Goal: Information Seeking & Learning: Learn about a topic

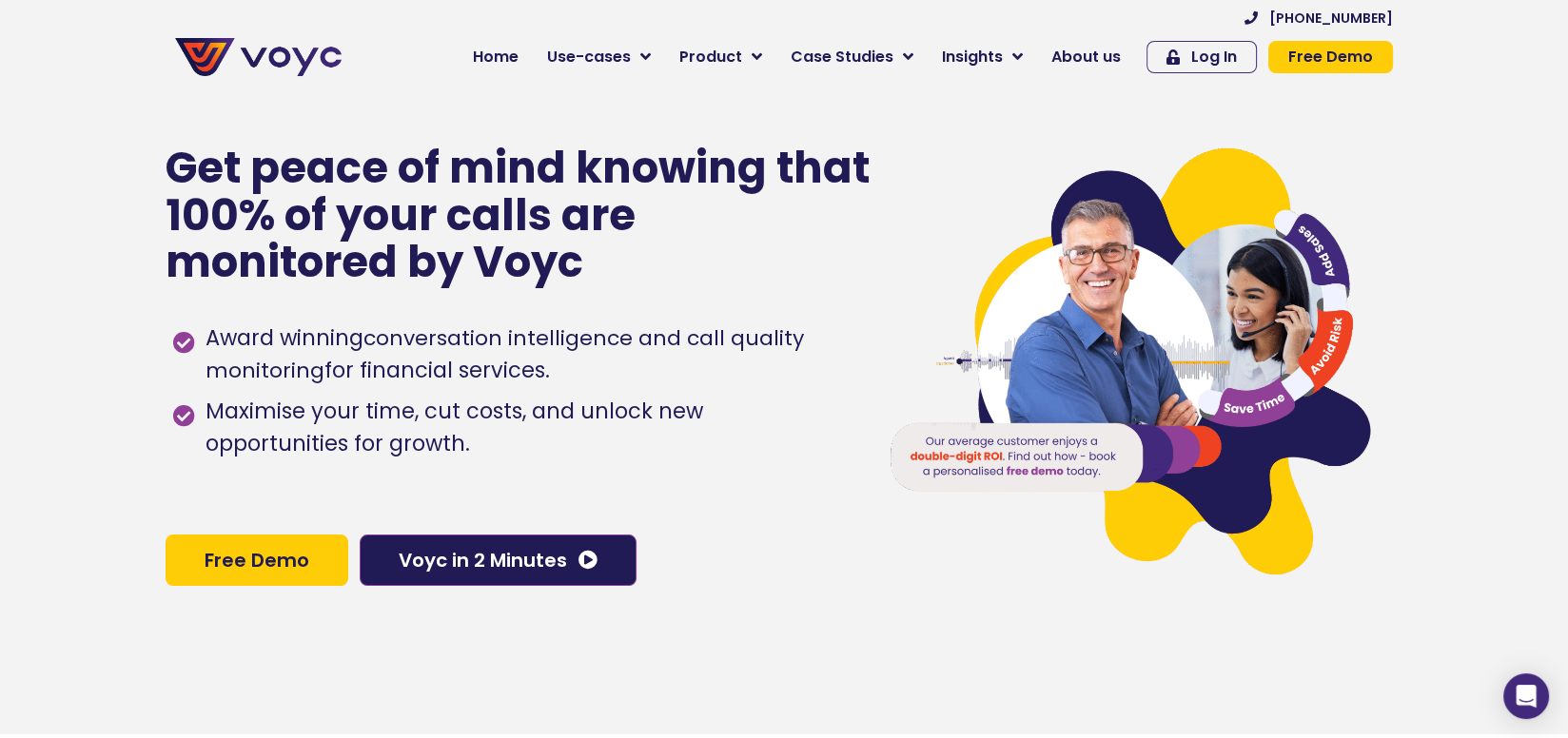
click at [1089, 53] on span "About us" at bounding box center [1086, 56] width 69 height 23
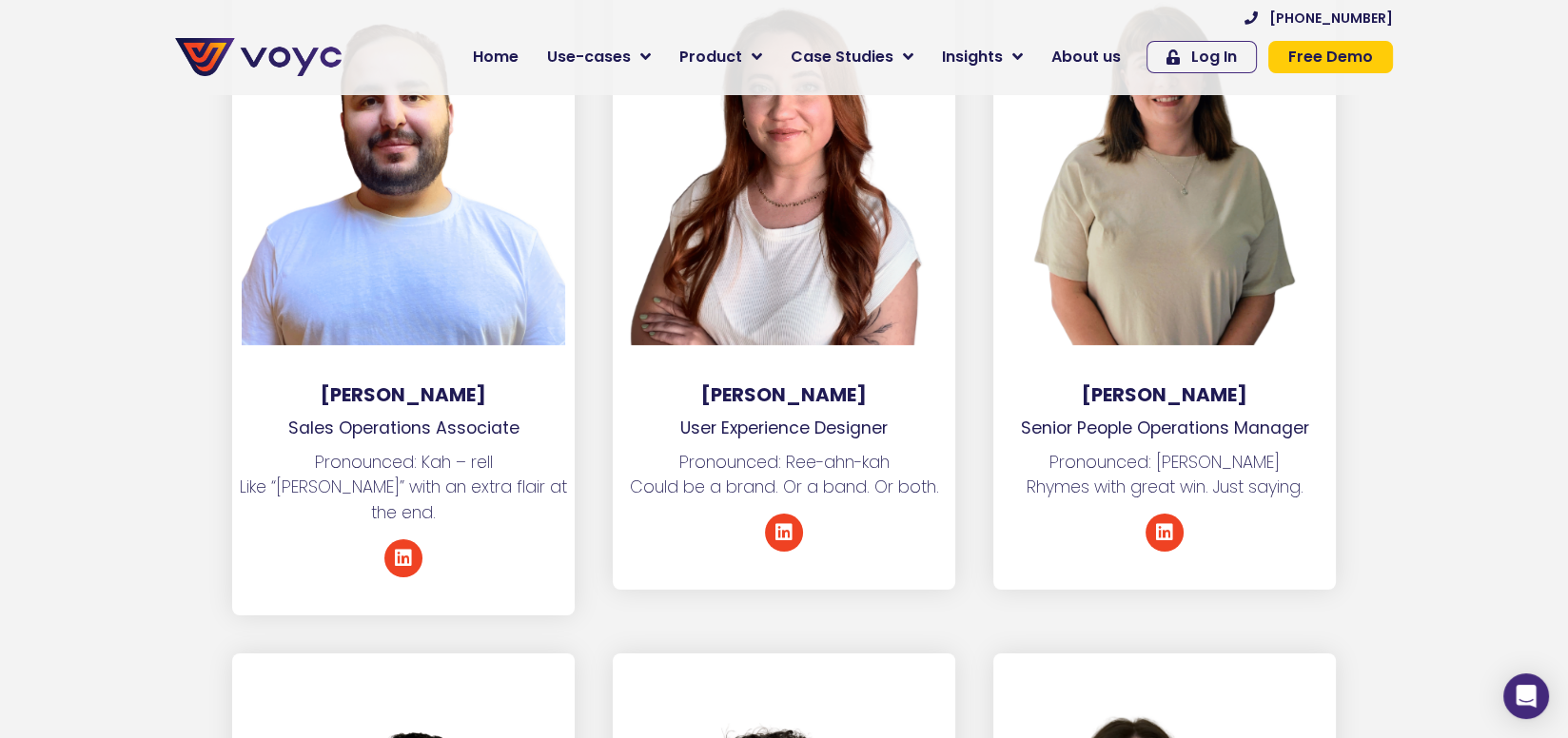
scroll to position [8467, 0]
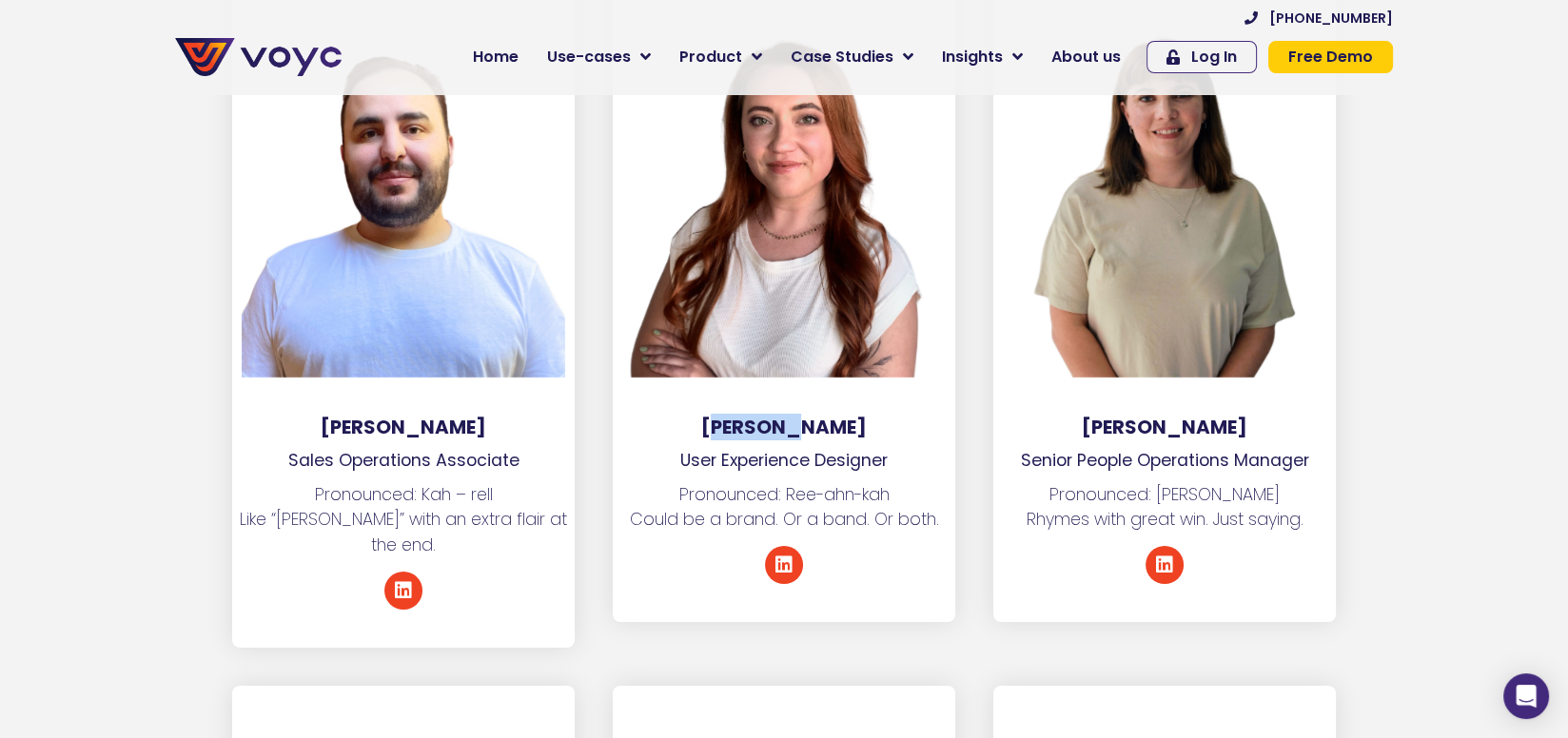
drag, startPoint x: 687, startPoint y: 351, endPoint x: 760, endPoint y: 346, distance: 73.2
click at [760, 416] on h3 "[PERSON_NAME]" at bounding box center [784, 427] width 343 height 23
drag, startPoint x: 760, startPoint y: 346, endPoint x: 861, endPoint y: 409, distance: 119.0
click at [861, 483] on p "Pronounced: Ree-ahn-kah Could be a brand. Or a band. Or both." at bounding box center [784, 507] width 343 height 50
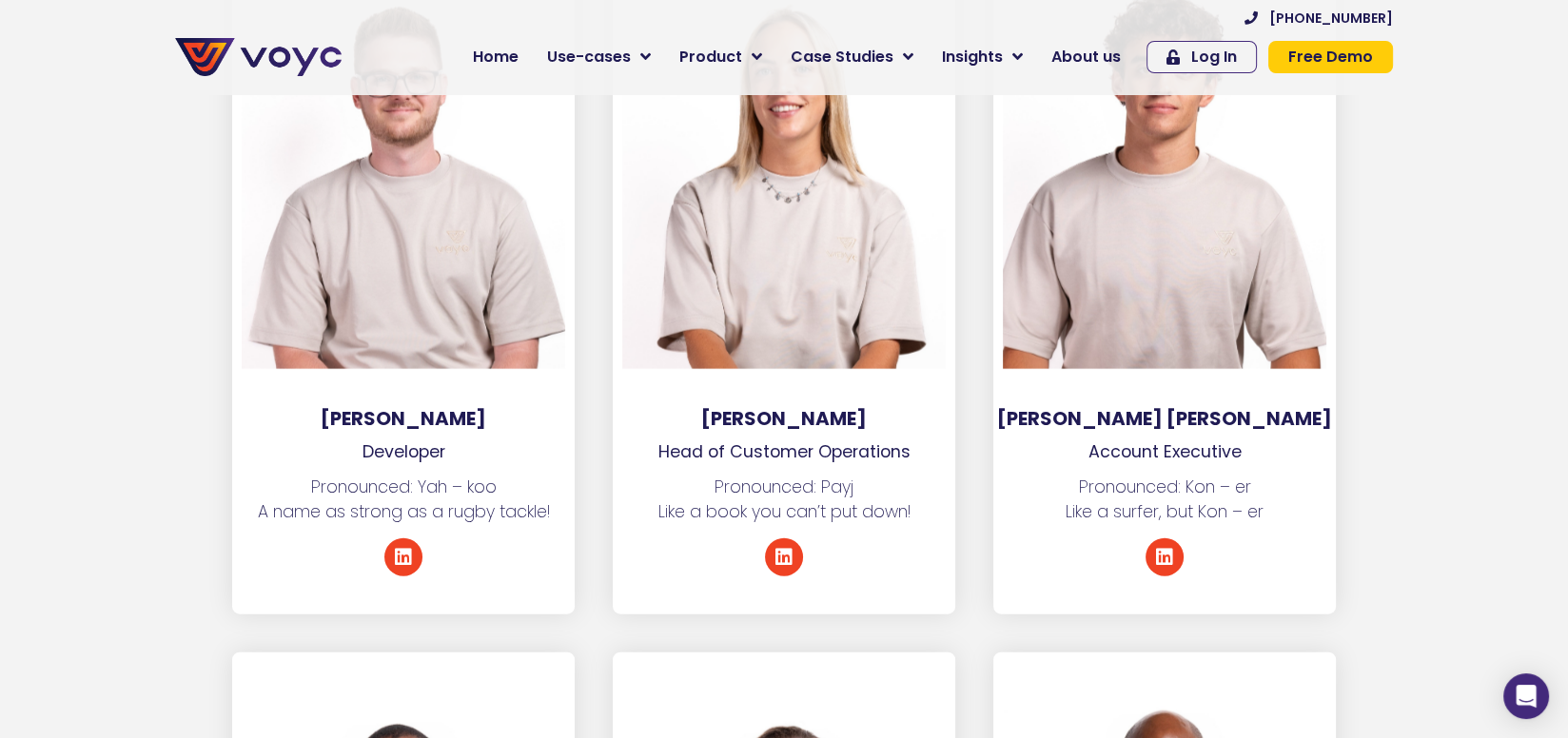
scroll to position [5613, 0]
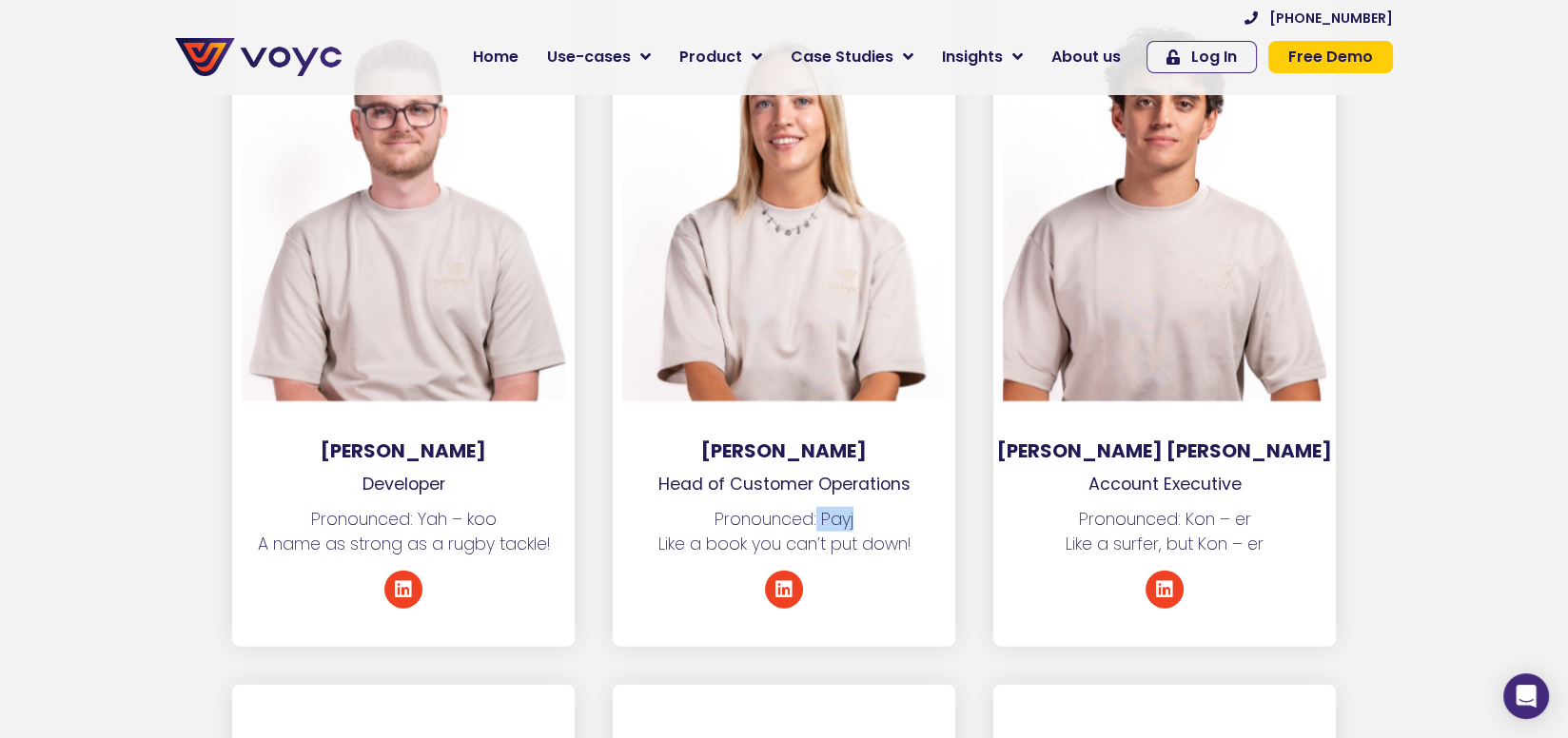
drag, startPoint x: 861, startPoint y: 473, endPoint x: 815, endPoint y: 473, distance: 46.0
click at [815, 507] on p "Pronounced: Payj Like a book you can’t put down!" at bounding box center [784, 532] width 343 height 50
drag, startPoint x: 815, startPoint y: 473, endPoint x: 848, endPoint y: 483, distance: 34.5
click at [848, 507] on p "Pronounced: Payj Like a book you can’t put down!" at bounding box center [784, 532] width 343 height 50
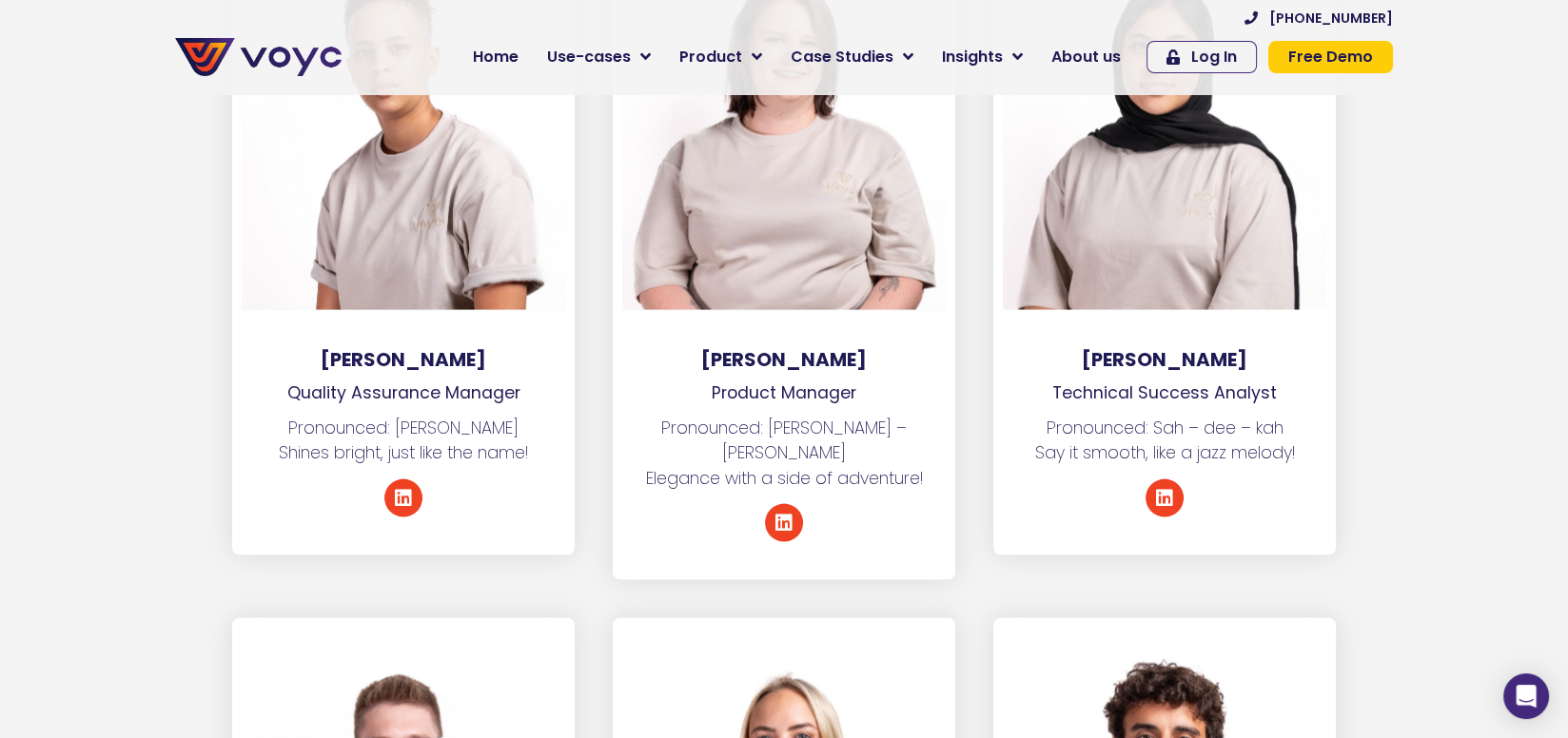
scroll to position [4947, 0]
